Goal: Information Seeking & Learning: Learn about a topic

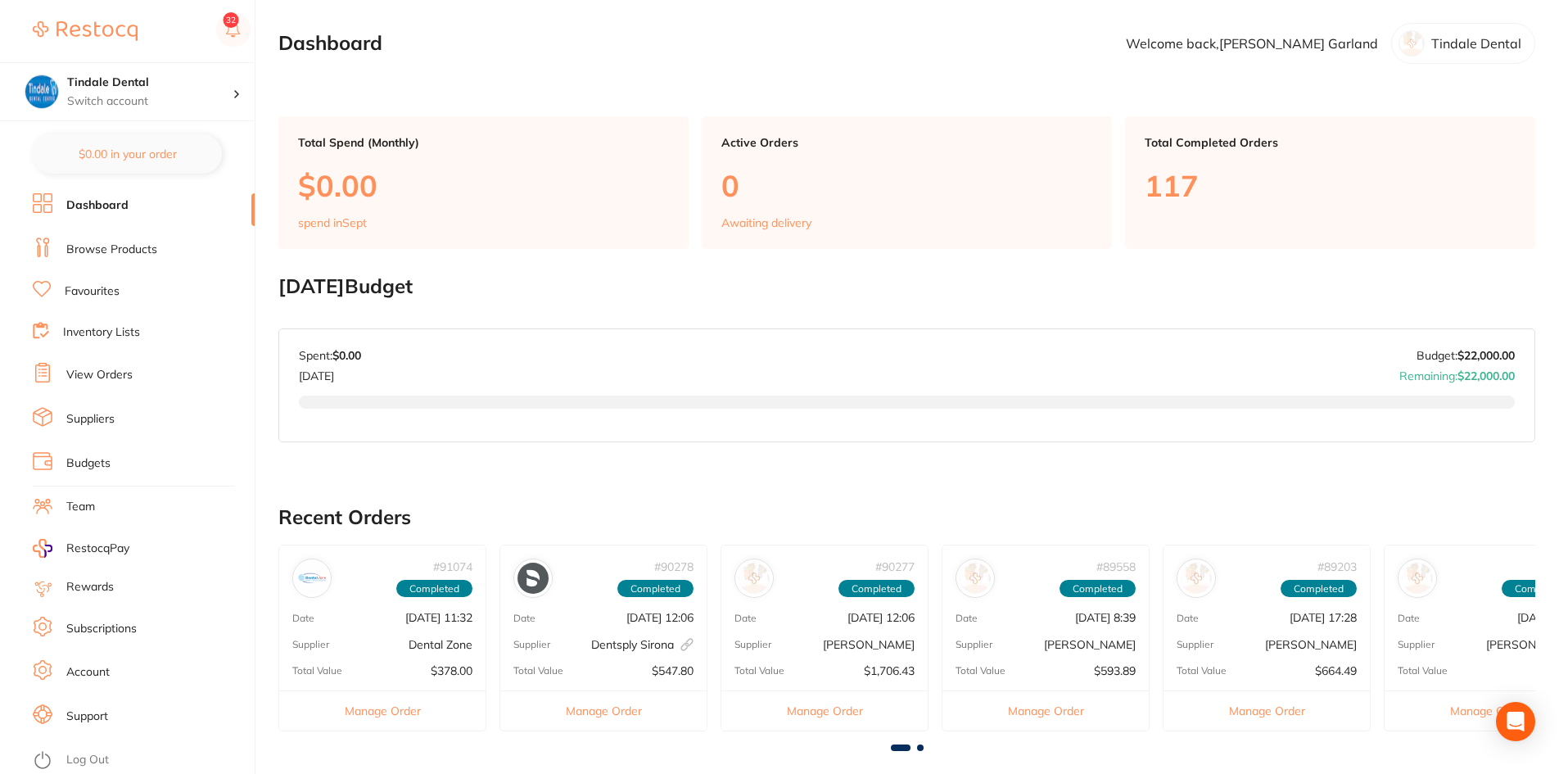
click at [111, 248] on link "Browse Products" at bounding box center [111, 250] width 91 height 16
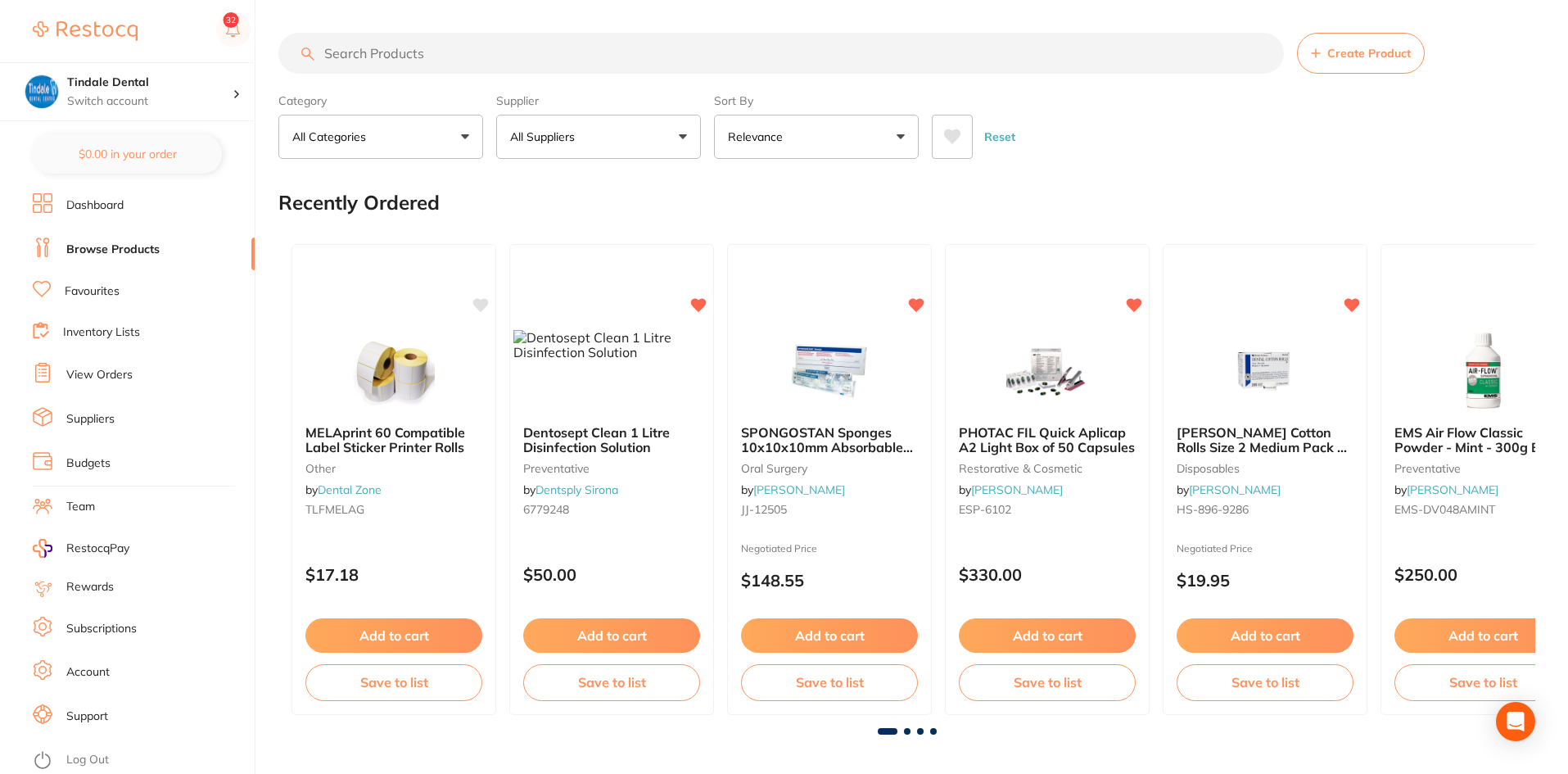
click at [406, 61] on input "search" at bounding box center [781, 53] width 1005 height 41
type input "TURBO TIP"
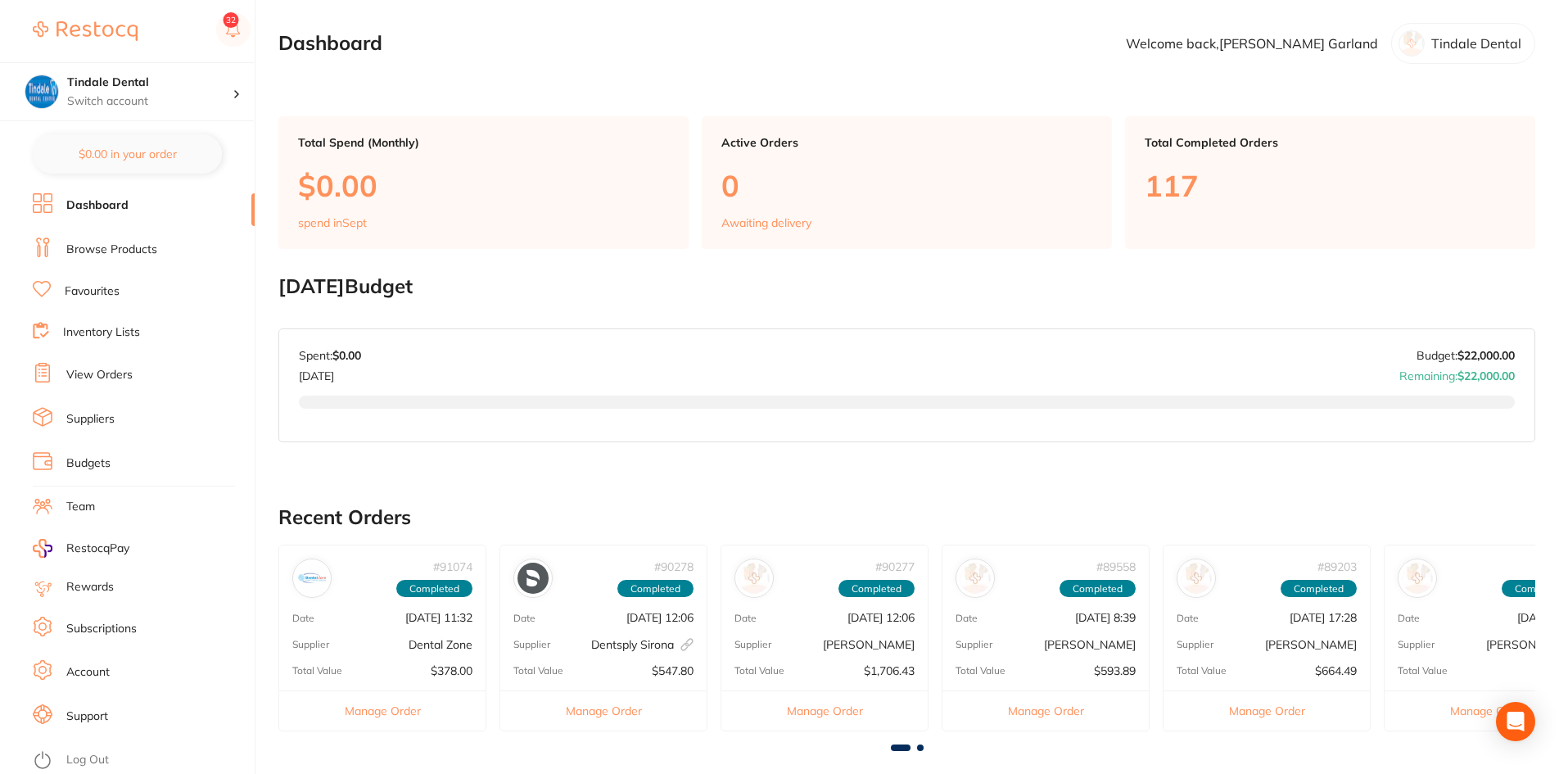
click at [78, 247] on link "Browse Products" at bounding box center [111, 250] width 91 height 16
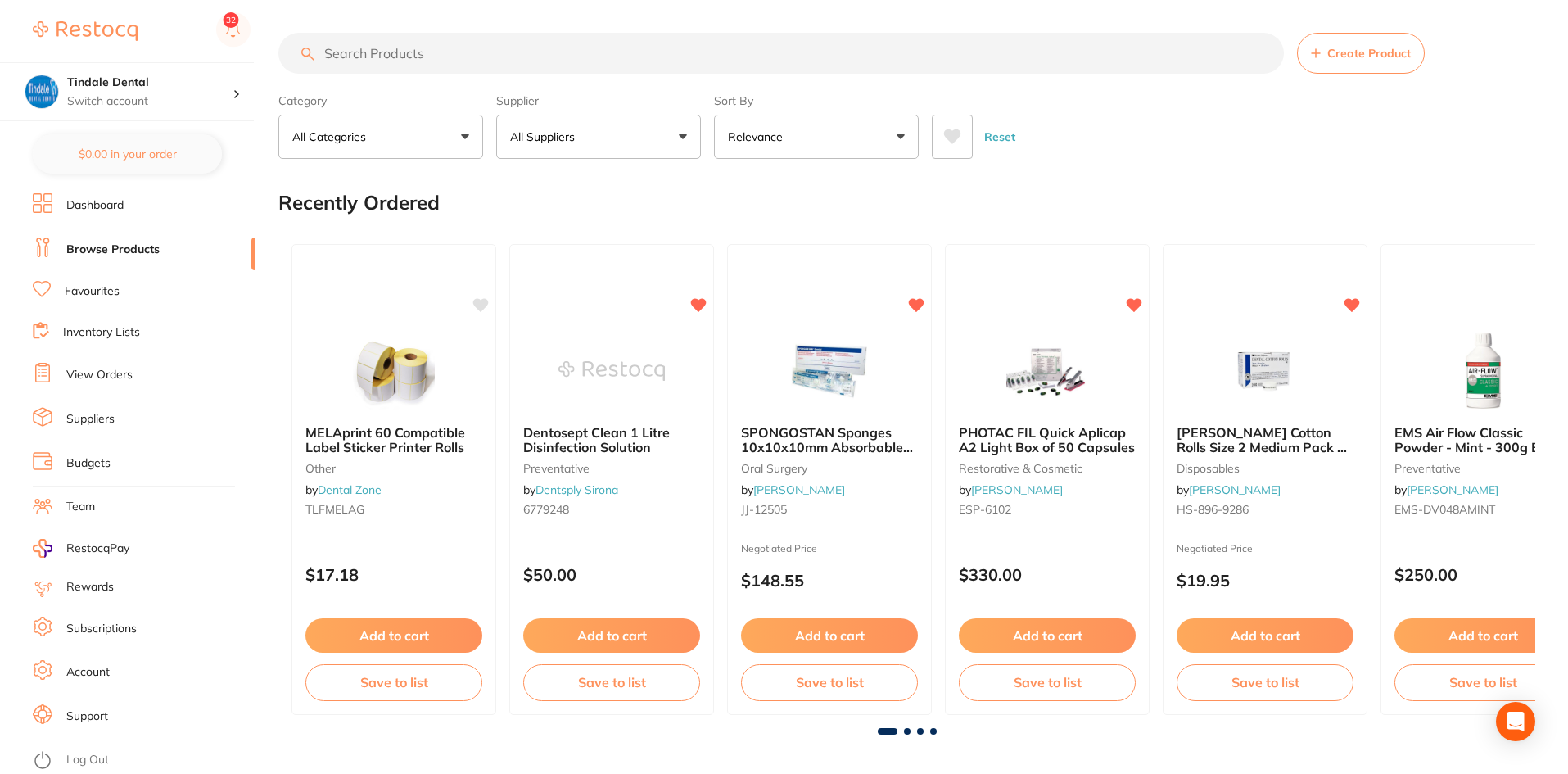
click at [417, 55] on input "search" at bounding box center [781, 53] width 1005 height 41
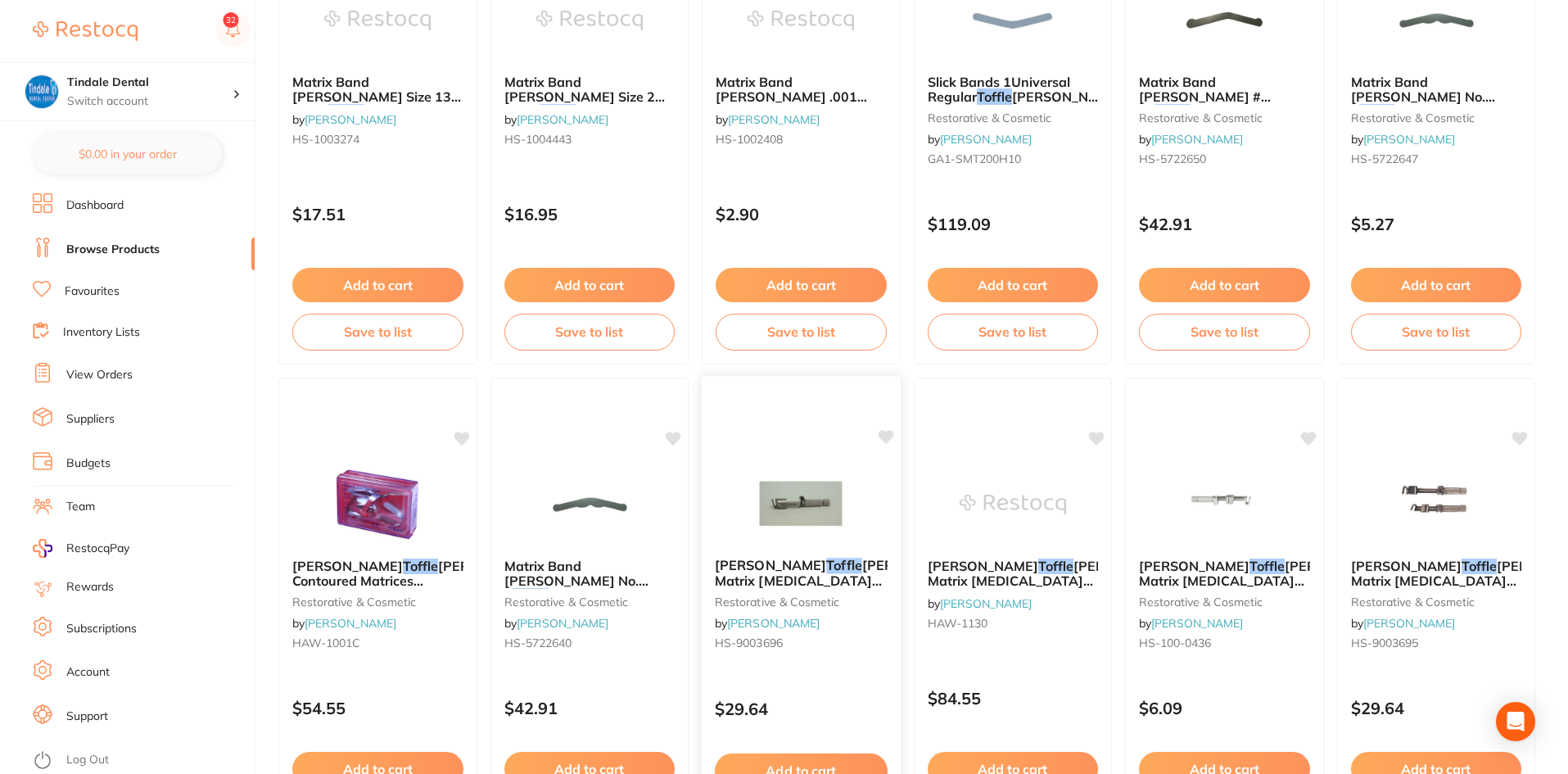
scroll to position [1883, 0]
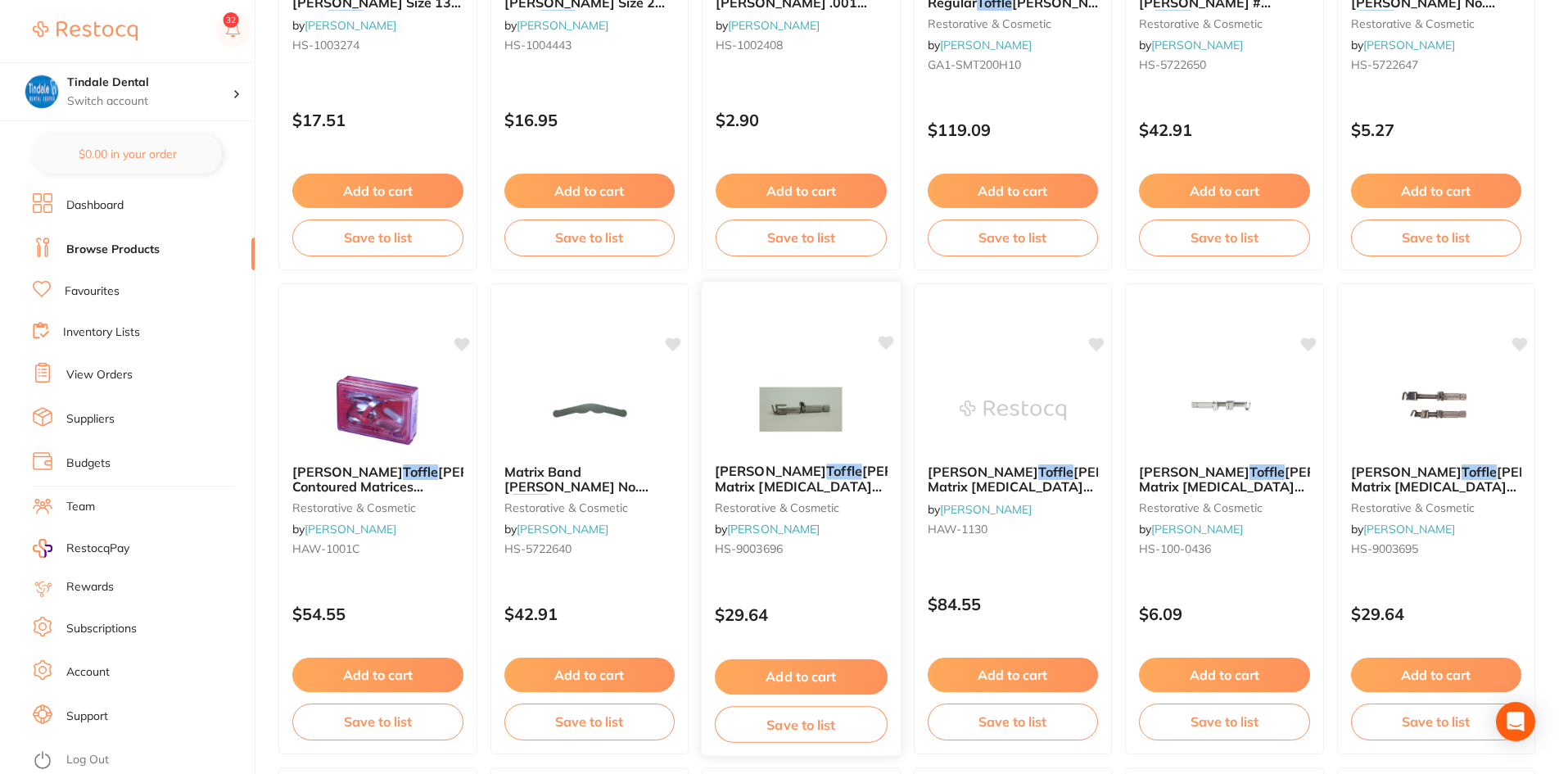
type input "TOFFLE"
click at [813, 486] on span "[PERSON_NAME] Matrix [MEDICAL_DATA] Contra Angle Junior" at bounding box center [844, 486] width 259 height 47
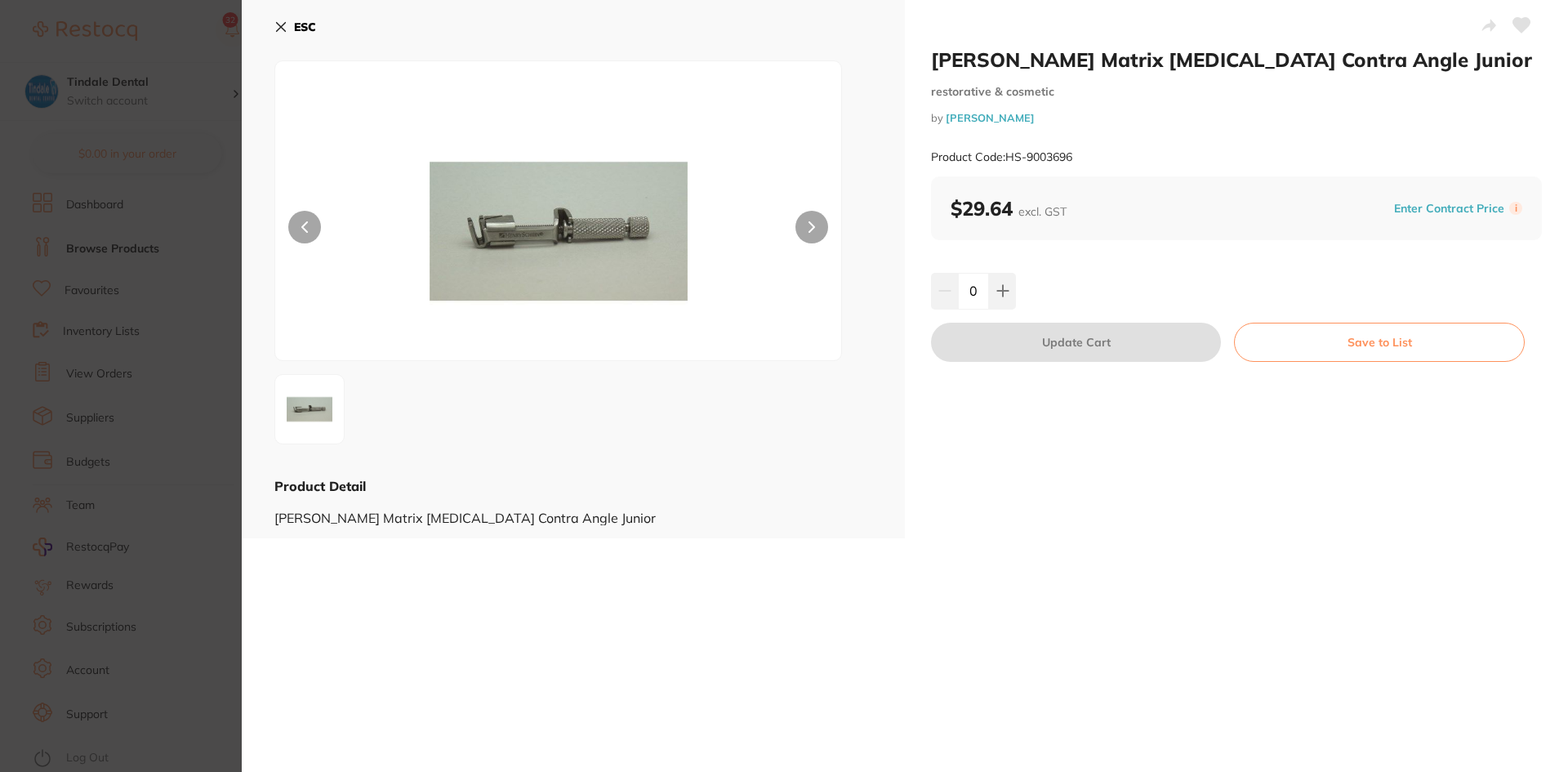
click at [278, 23] on icon at bounding box center [282, 28] width 9 height 9
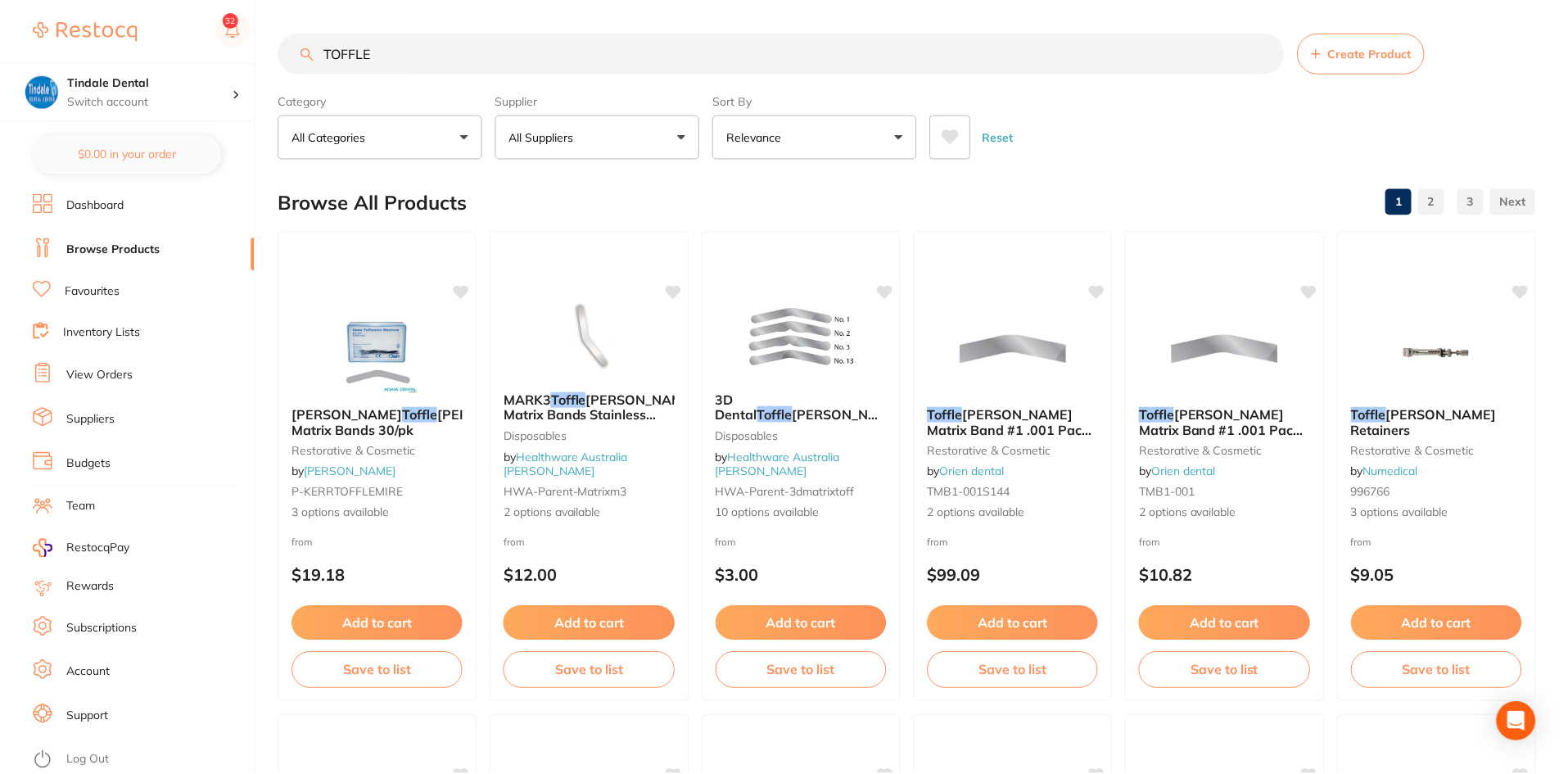
scroll to position [1883, 0]
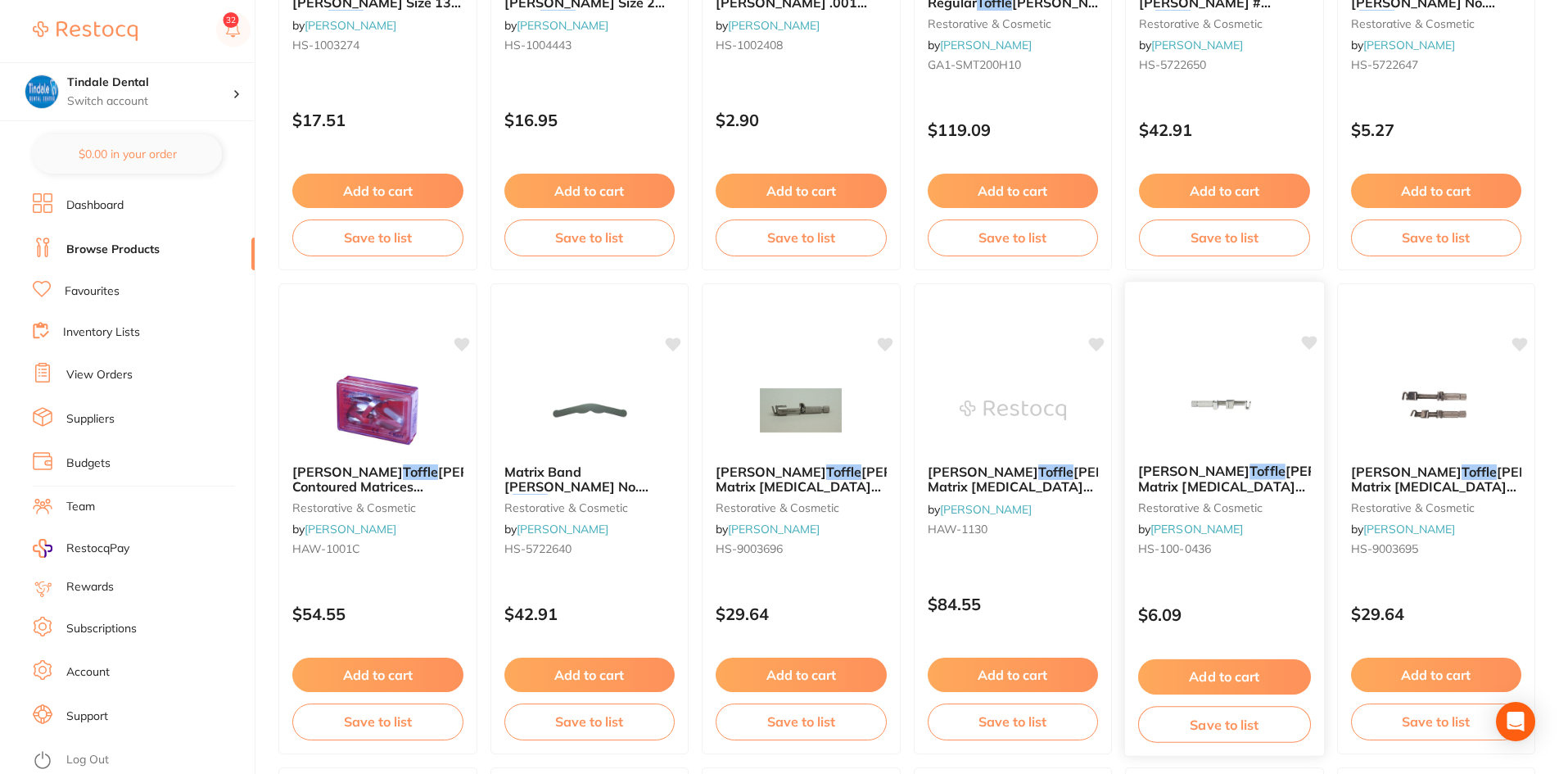
click at [1240, 480] on span "[PERSON_NAME] Matrix [MEDICAL_DATA] Contra Angle" at bounding box center [1267, 486] width 259 height 47
